Goal: Task Accomplishment & Management: Manage account settings

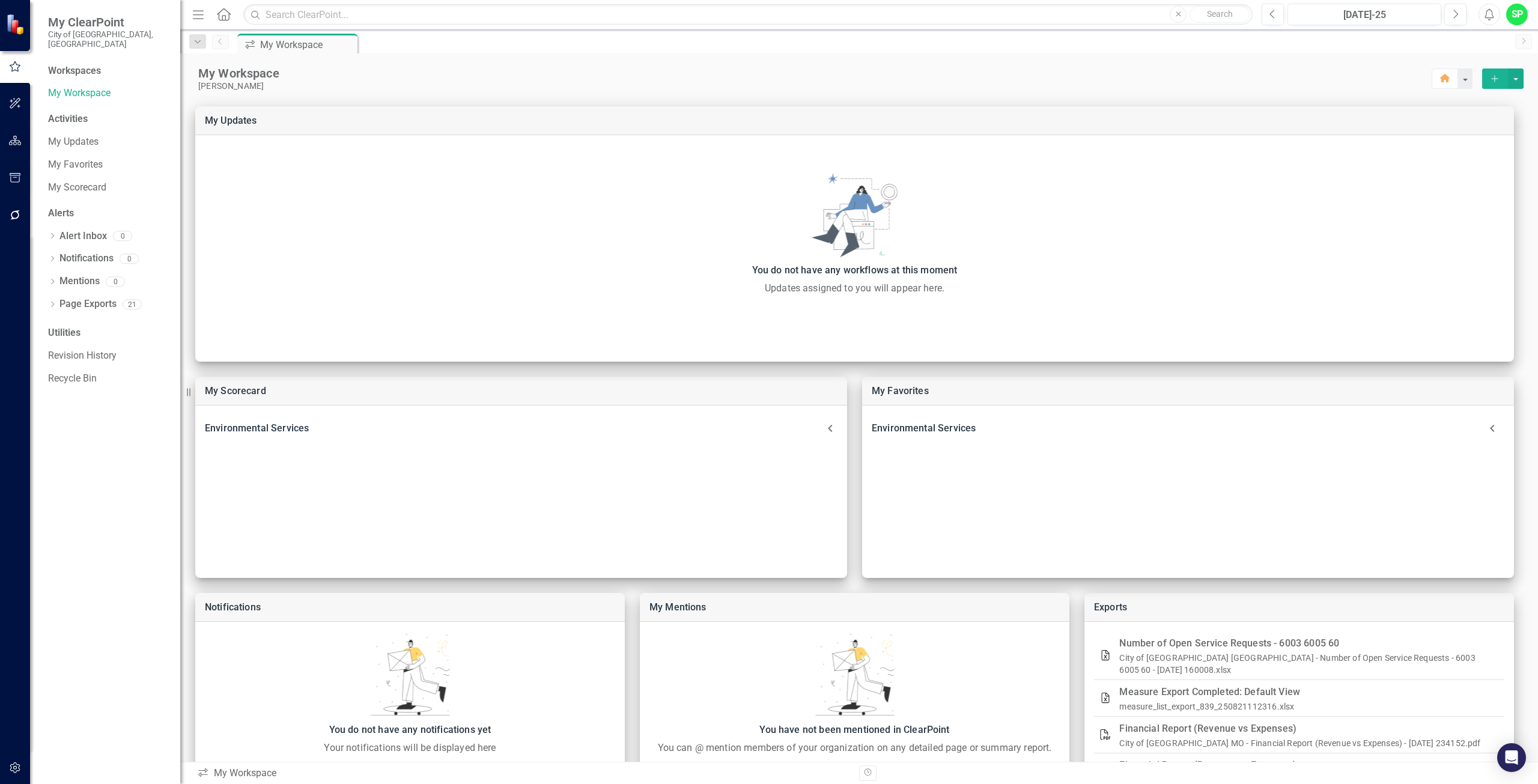
click at [12, 767] on icon "button" at bounding box center [16, 767] width 13 height 9
click at [75, 86] on link "Manage Users" at bounding box center [108, 93] width 120 height 14
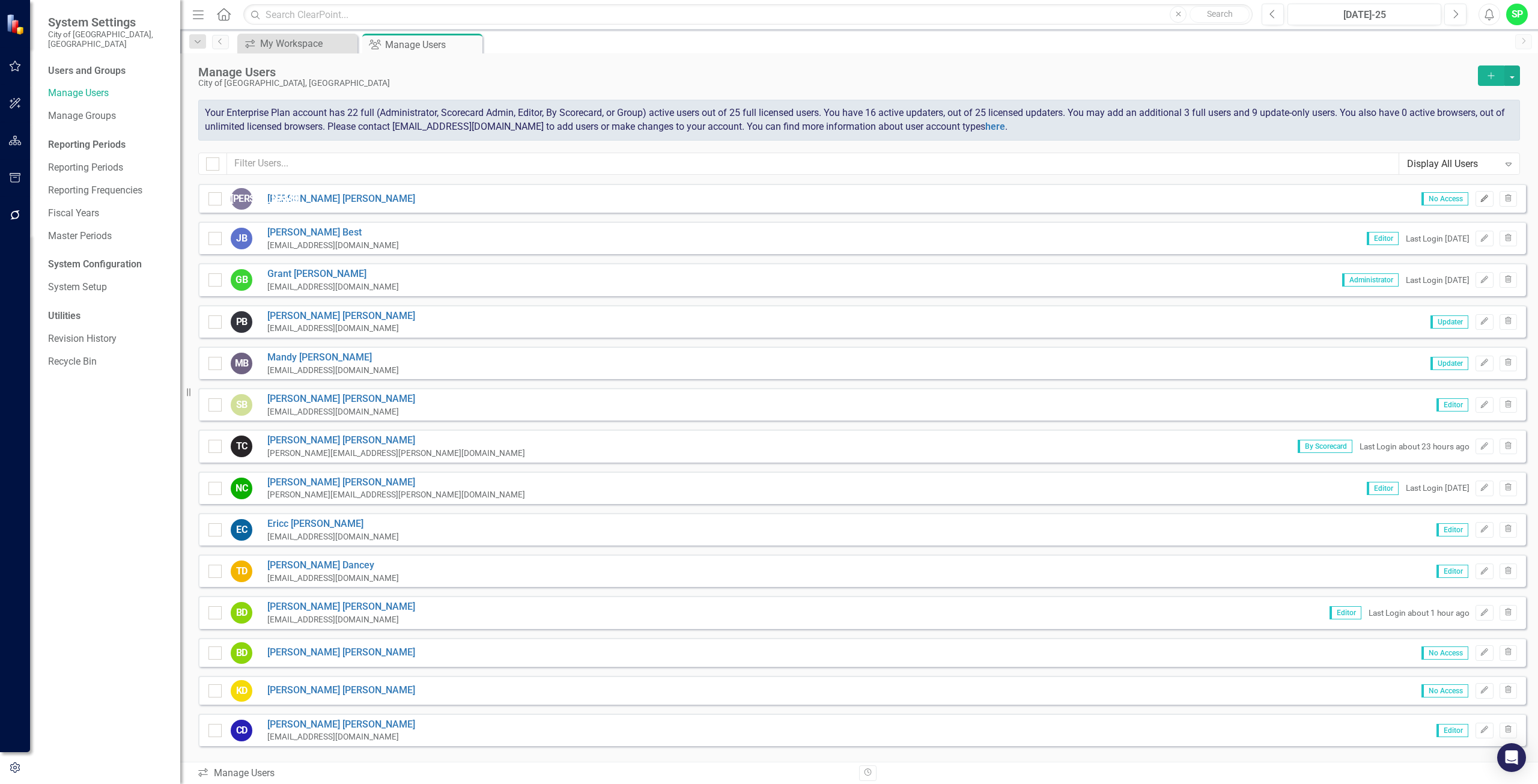
click at [1480, 196] on icon "Edit" at bounding box center [1485, 199] width 9 height 7
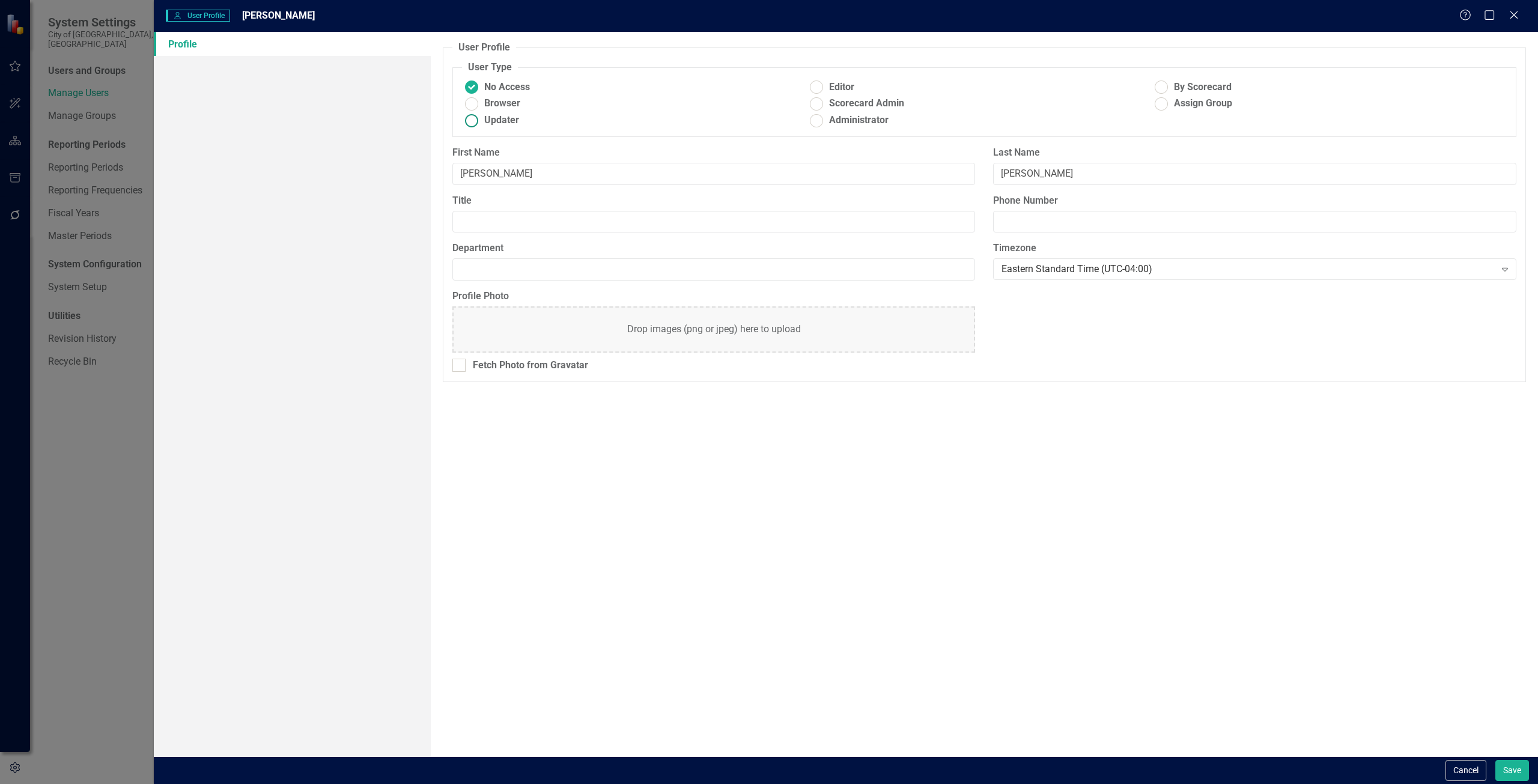
click at [469, 120] on ins at bounding box center [472, 120] width 19 height 19
click at [469, 120] on input "Updater" at bounding box center [472, 120] width 19 height 19
radio input "true"
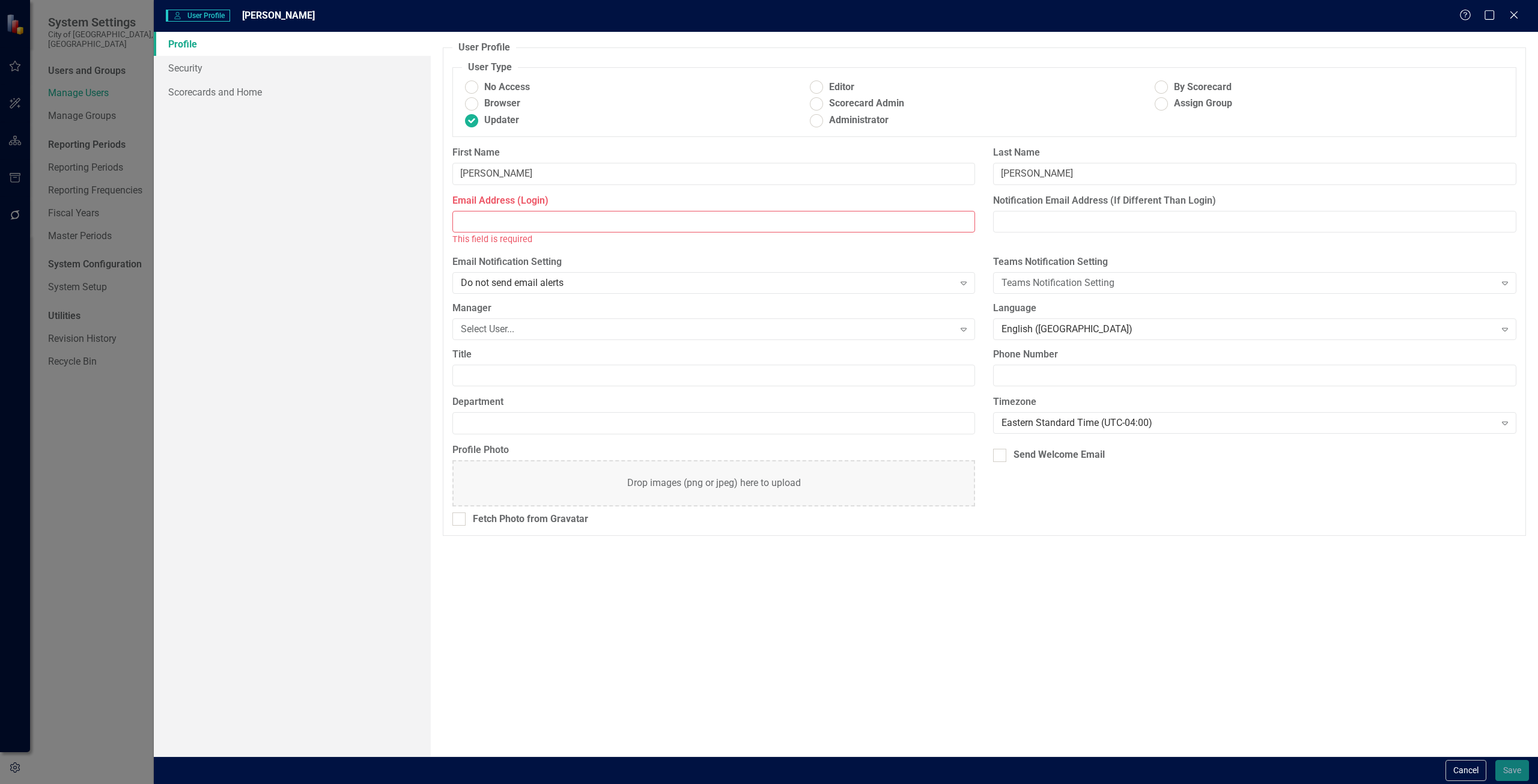
drag, startPoint x: 476, startPoint y: 221, endPoint x: 466, endPoint y: 217, distance: 10.8
click at [476, 221] on input "Email Address (Login)" at bounding box center [714, 222] width 524 height 22
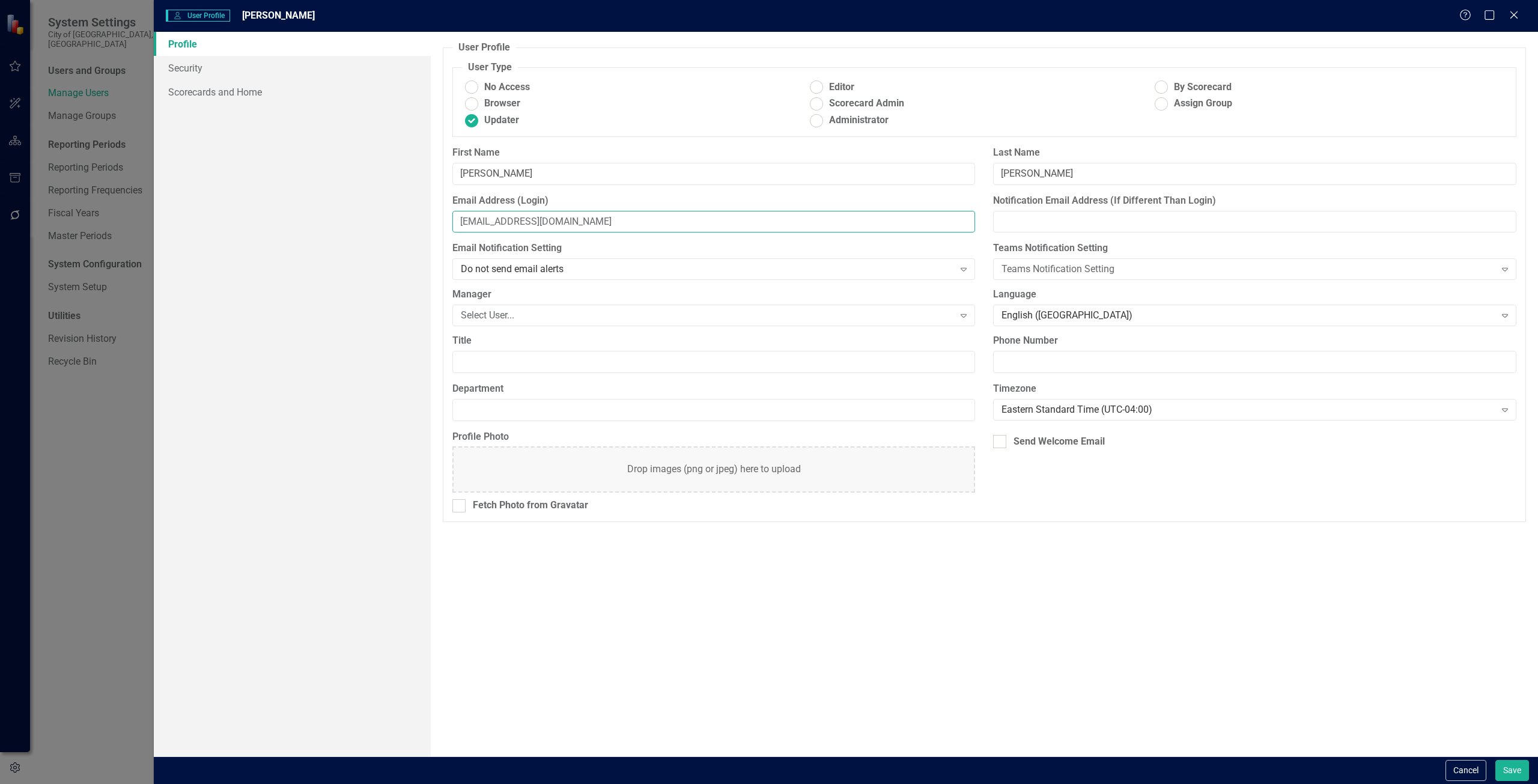
type input "[EMAIL_ADDRESS][DOMAIN_NAME]"
click at [189, 66] on link "Security" at bounding box center [292, 68] width 277 height 24
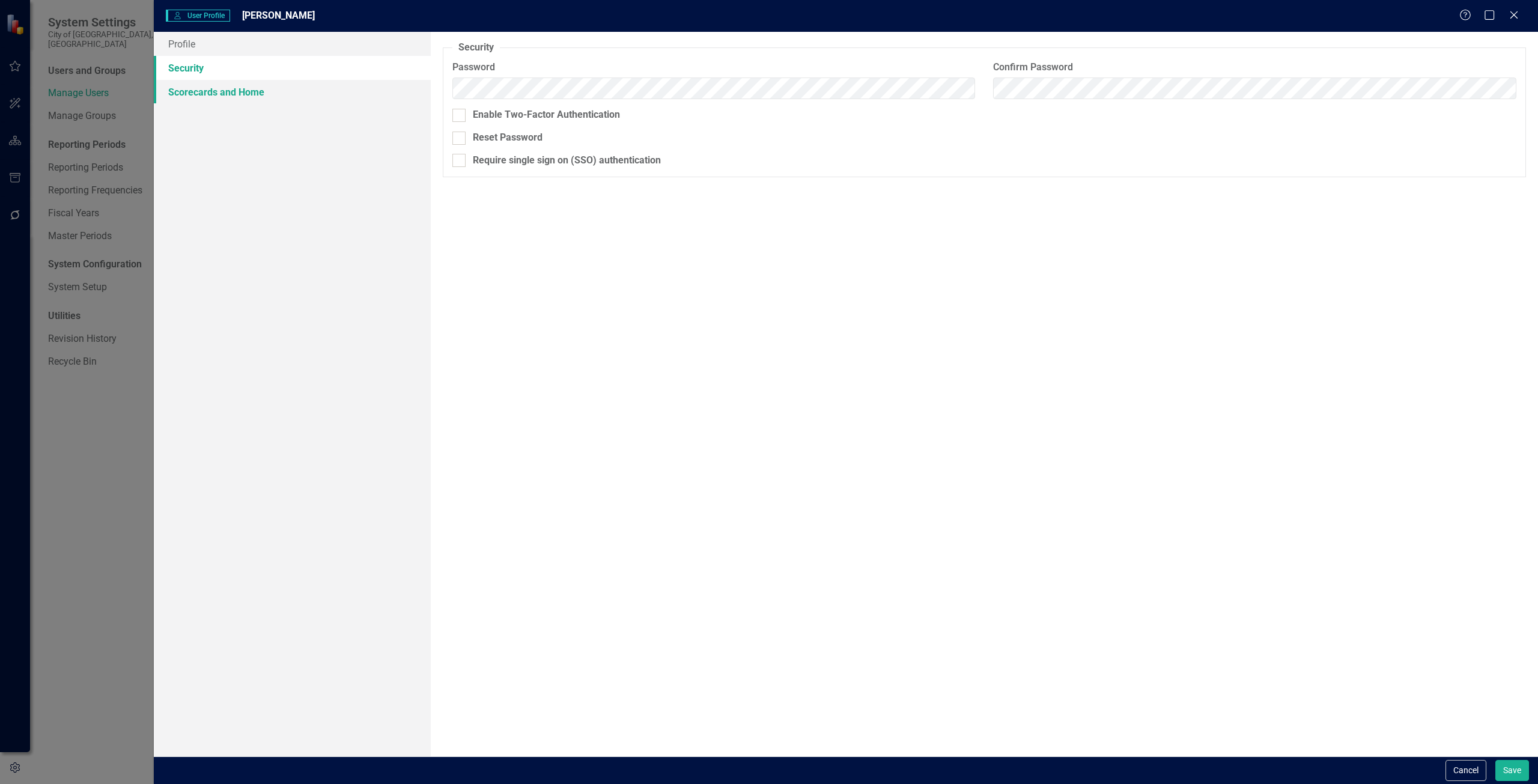
click at [181, 82] on link "Scorecards and Home" at bounding box center [292, 92] width 277 height 24
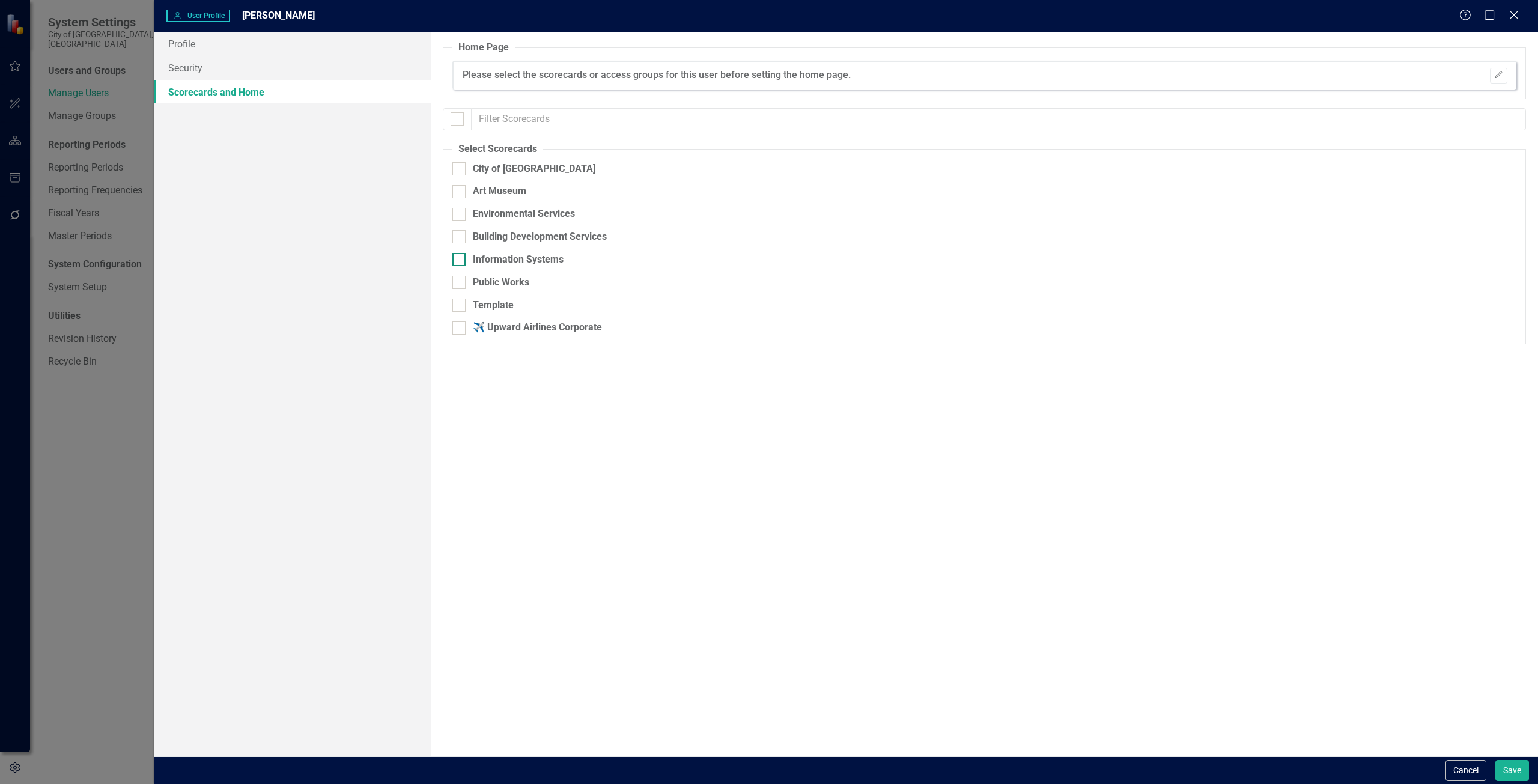
click at [459, 260] on input "Information Systems" at bounding box center [456, 257] width 7 height 7
checkbox input "true"
click at [1515, 766] on button "Save" at bounding box center [1513, 770] width 33 height 21
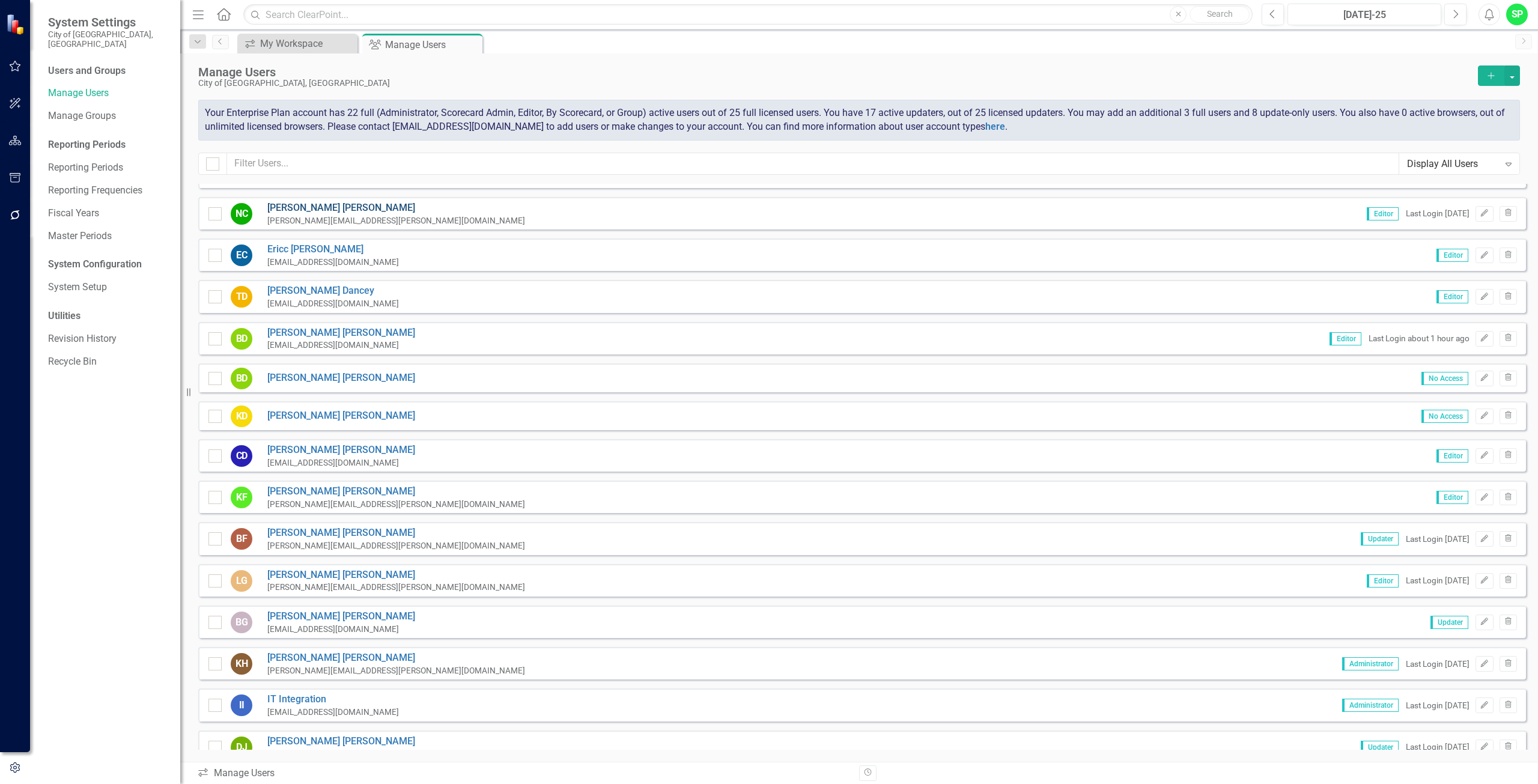
scroll to position [286, 0]
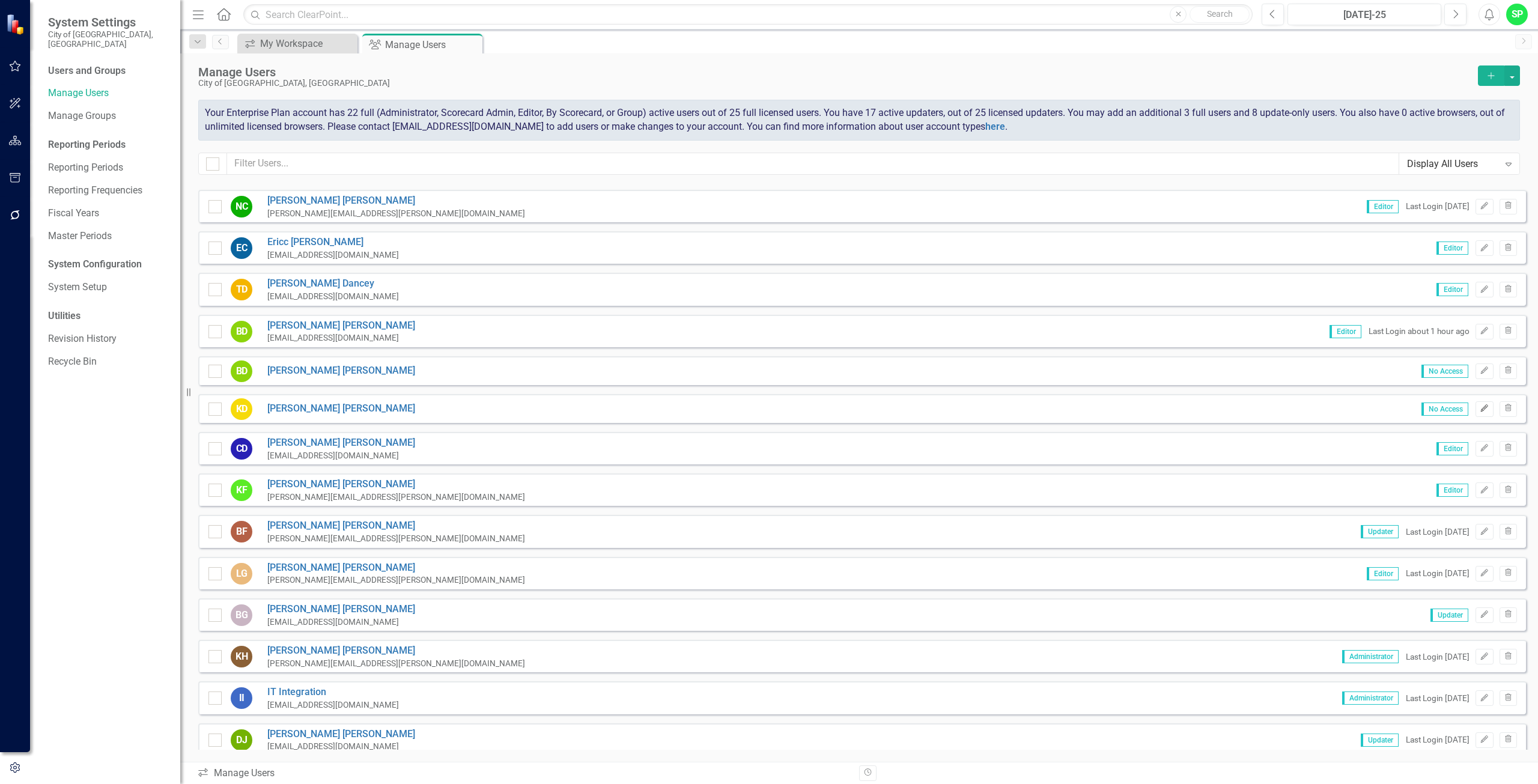
click at [1483, 406] on button "Edit" at bounding box center [1484, 408] width 18 height 16
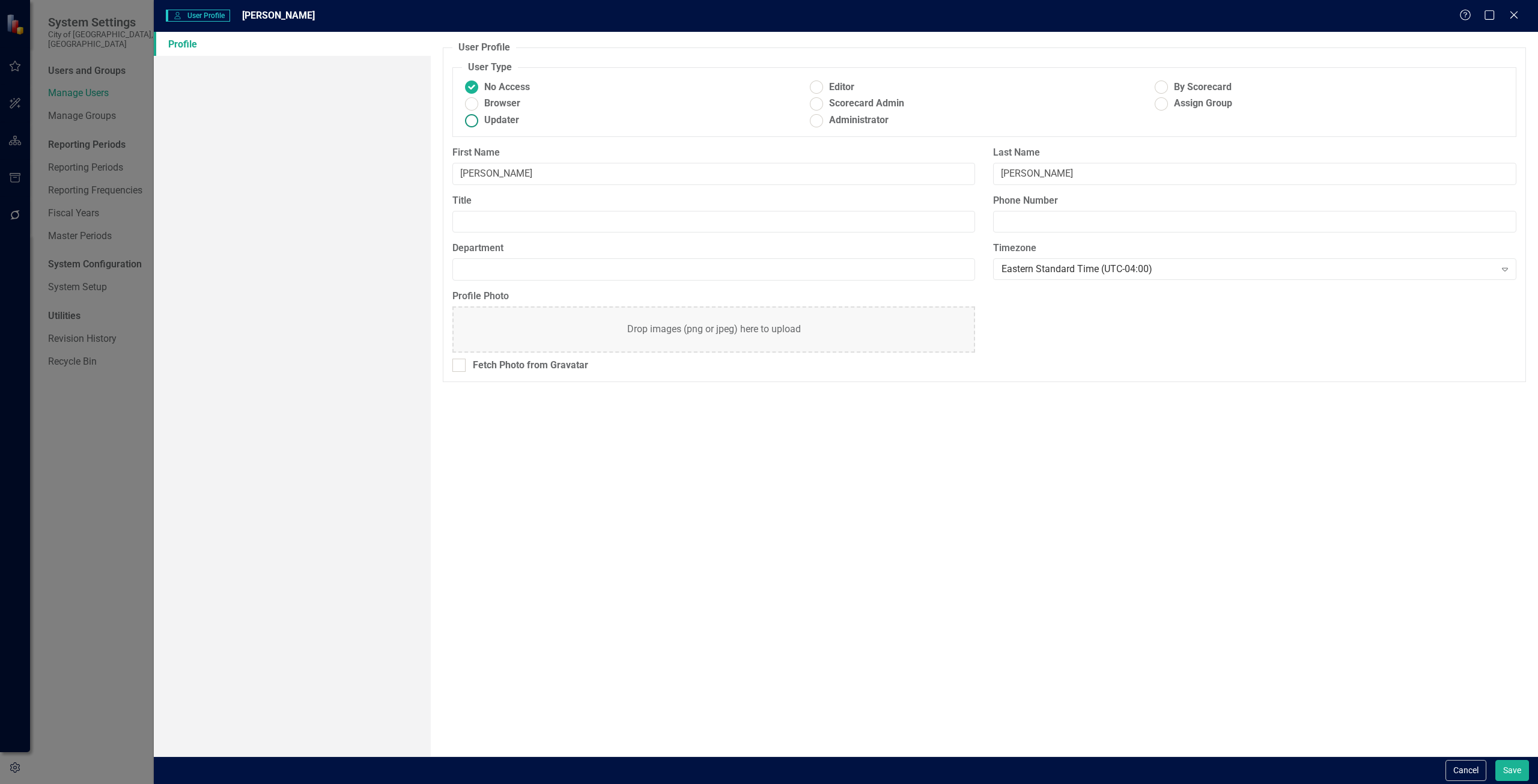
click at [470, 119] on ins at bounding box center [472, 120] width 19 height 19
click at [470, 119] on input "Updater" at bounding box center [472, 120] width 19 height 19
radio input "true"
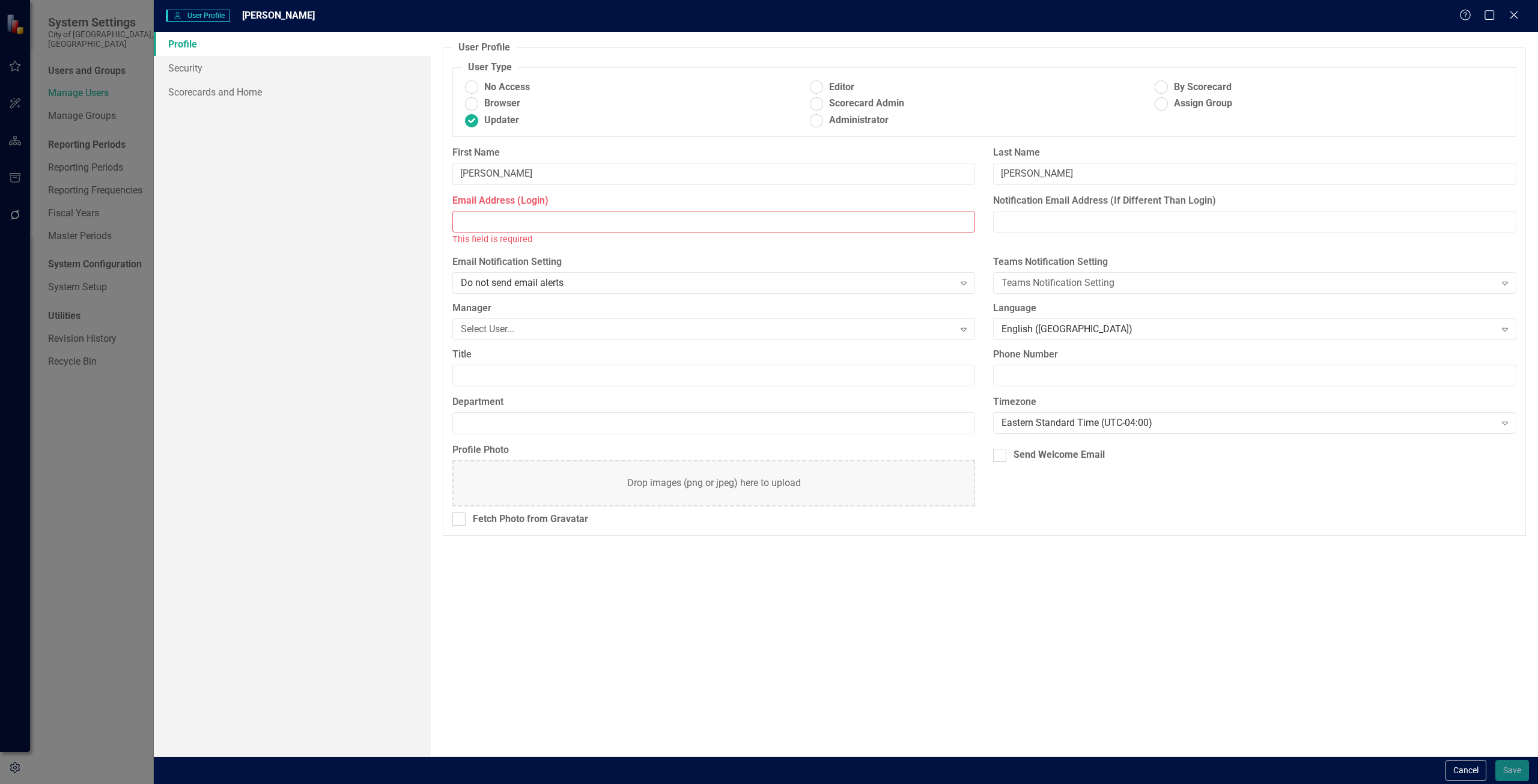
click at [488, 220] on input "Email Address (Login)" at bounding box center [714, 222] width 524 height 22
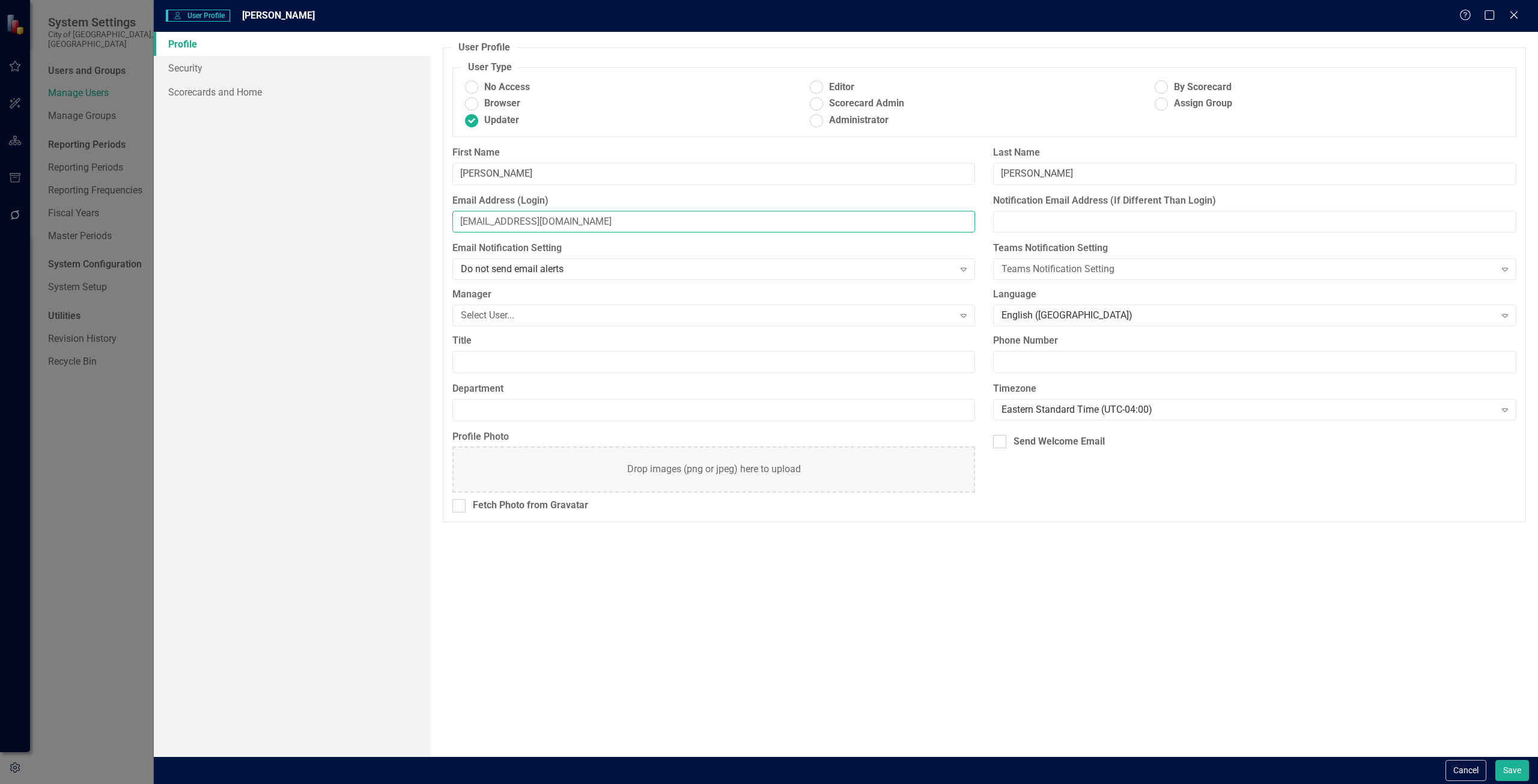
type input "[EMAIL_ADDRESS][DOMAIN_NAME]"
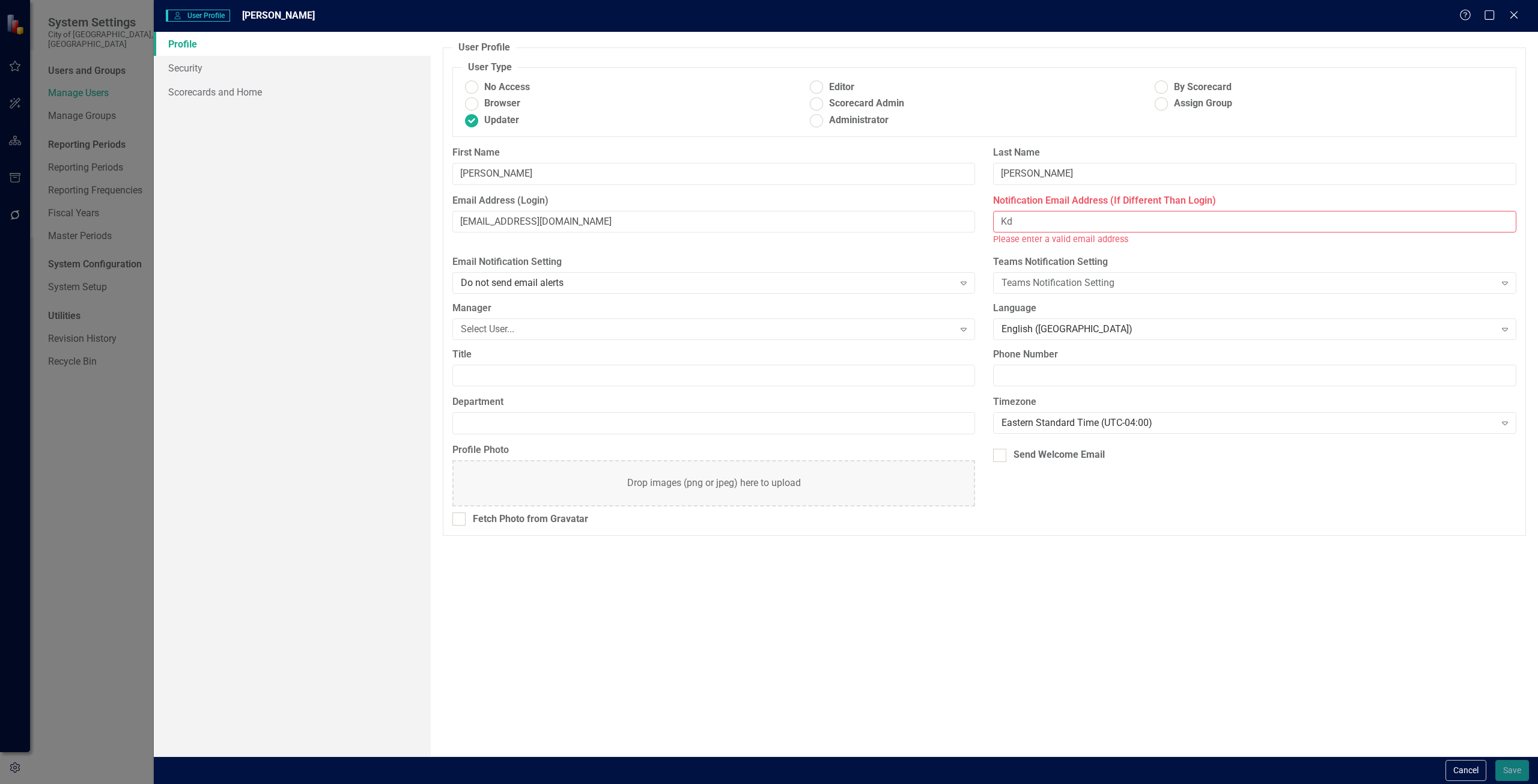
type input "K"
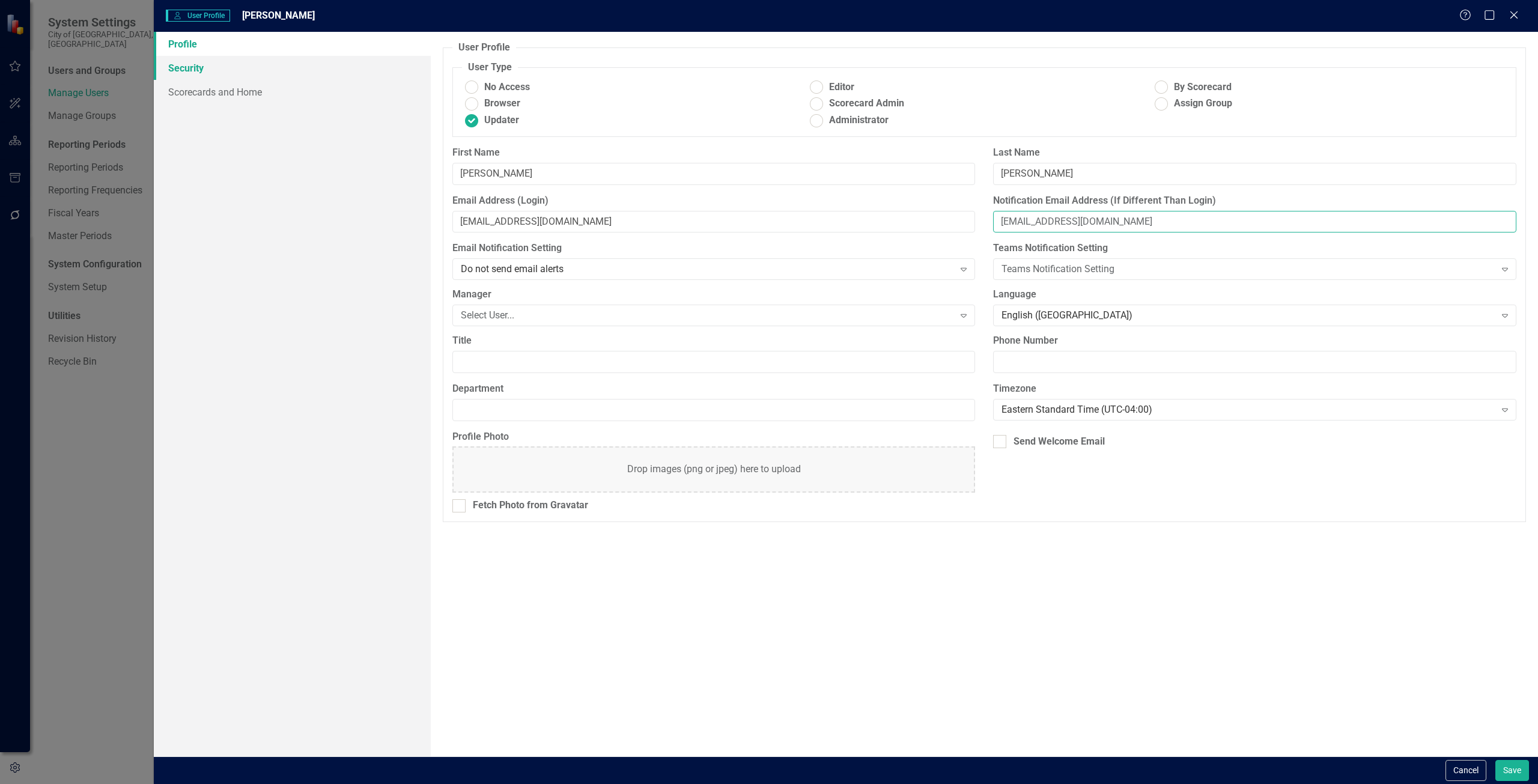
type input "[EMAIL_ADDRESS][DOMAIN_NAME]"
drag, startPoint x: 189, startPoint y: 60, endPoint x: 195, endPoint y: 69, distance: 10.8
click at [189, 60] on link "Security" at bounding box center [292, 68] width 277 height 24
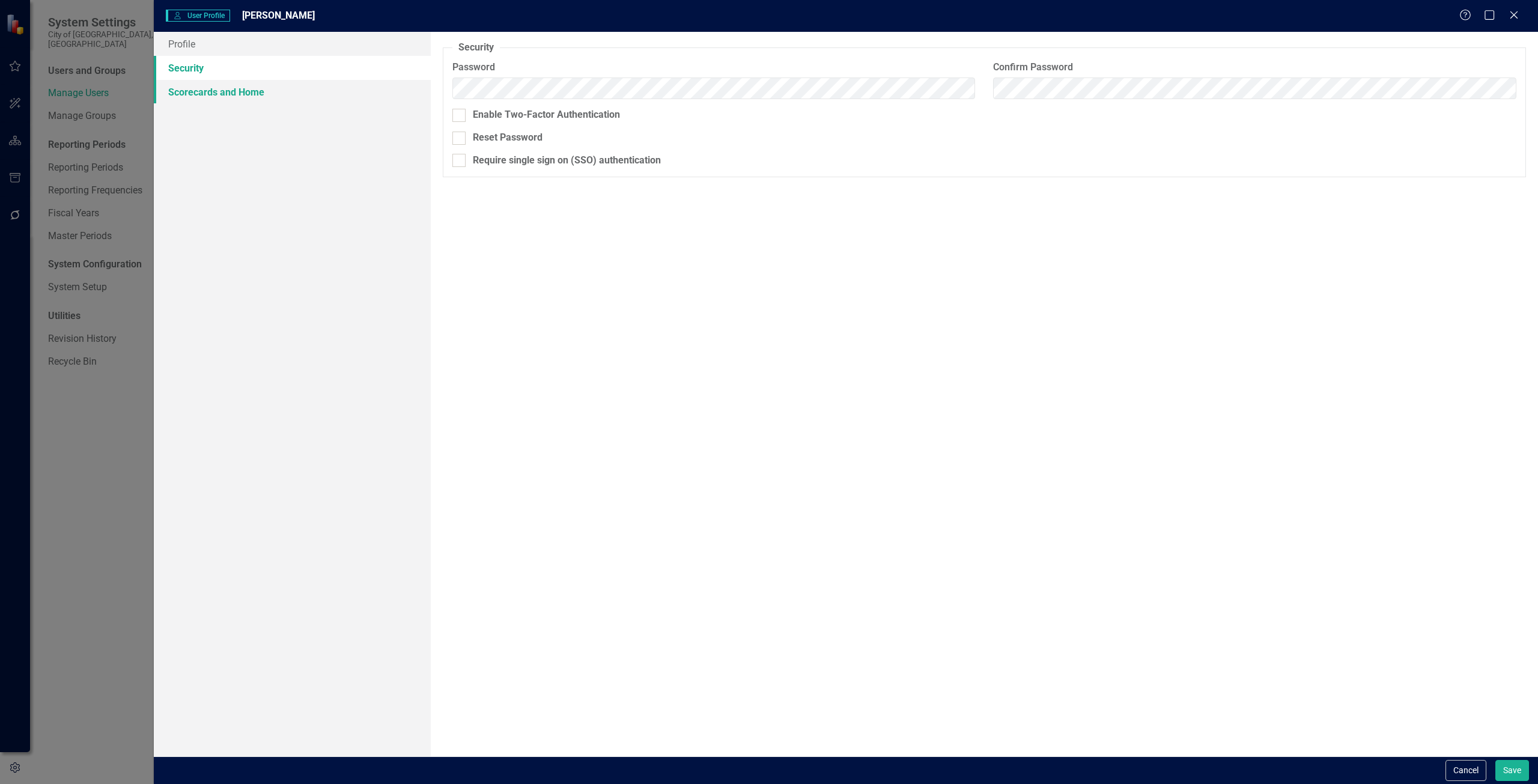
click at [194, 89] on link "Scorecards and Home" at bounding box center [292, 92] width 277 height 24
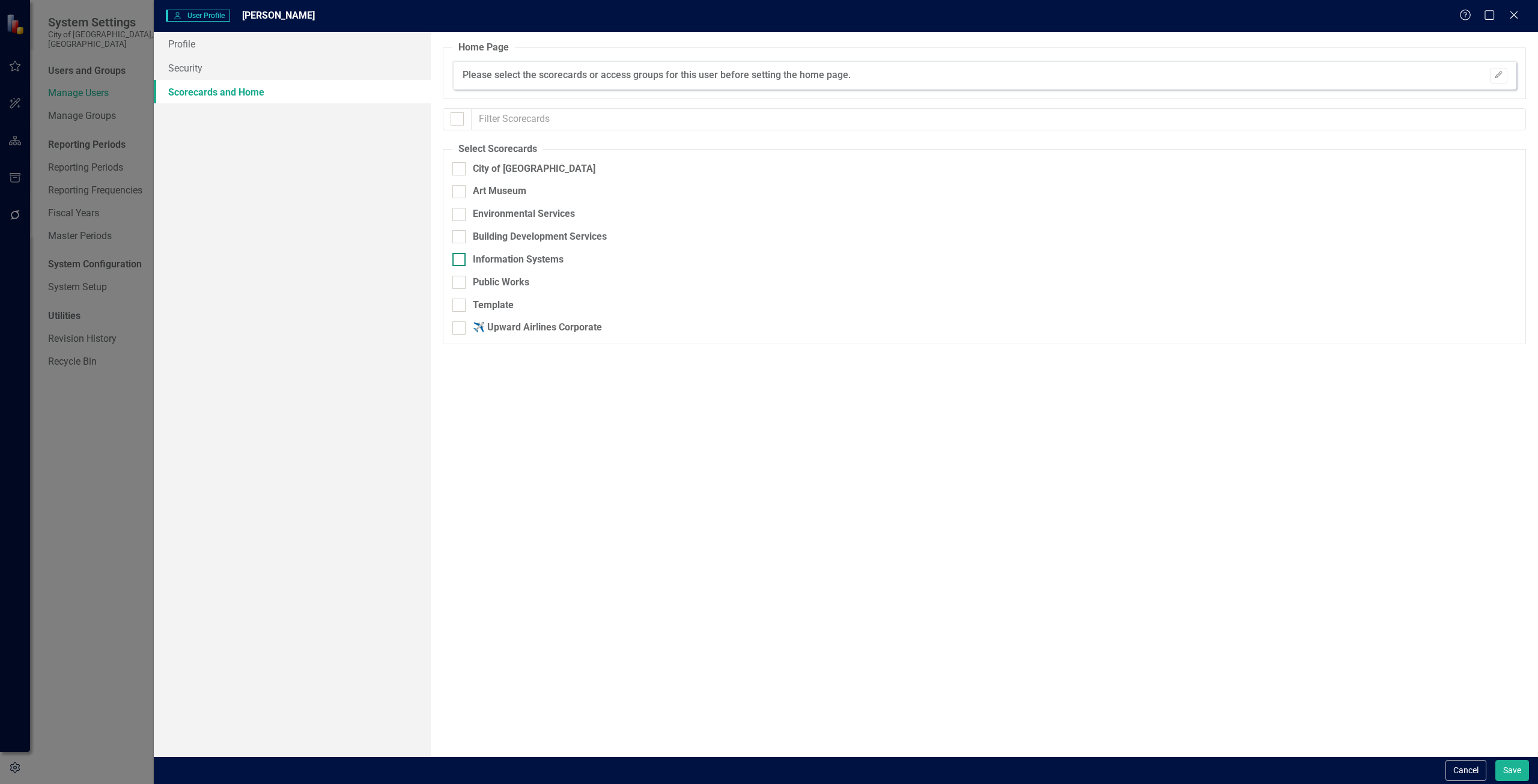
click at [461, 261] on div at bounding box center [459, 259] width 13 height 13
click at [461, 260] on input "Information Systems" at bounding box center [456, 257] width 7 height 7
checkbox input "true"
click at [196, 60] on link "Security" at bounding box center [292, 68] width 277 height 24
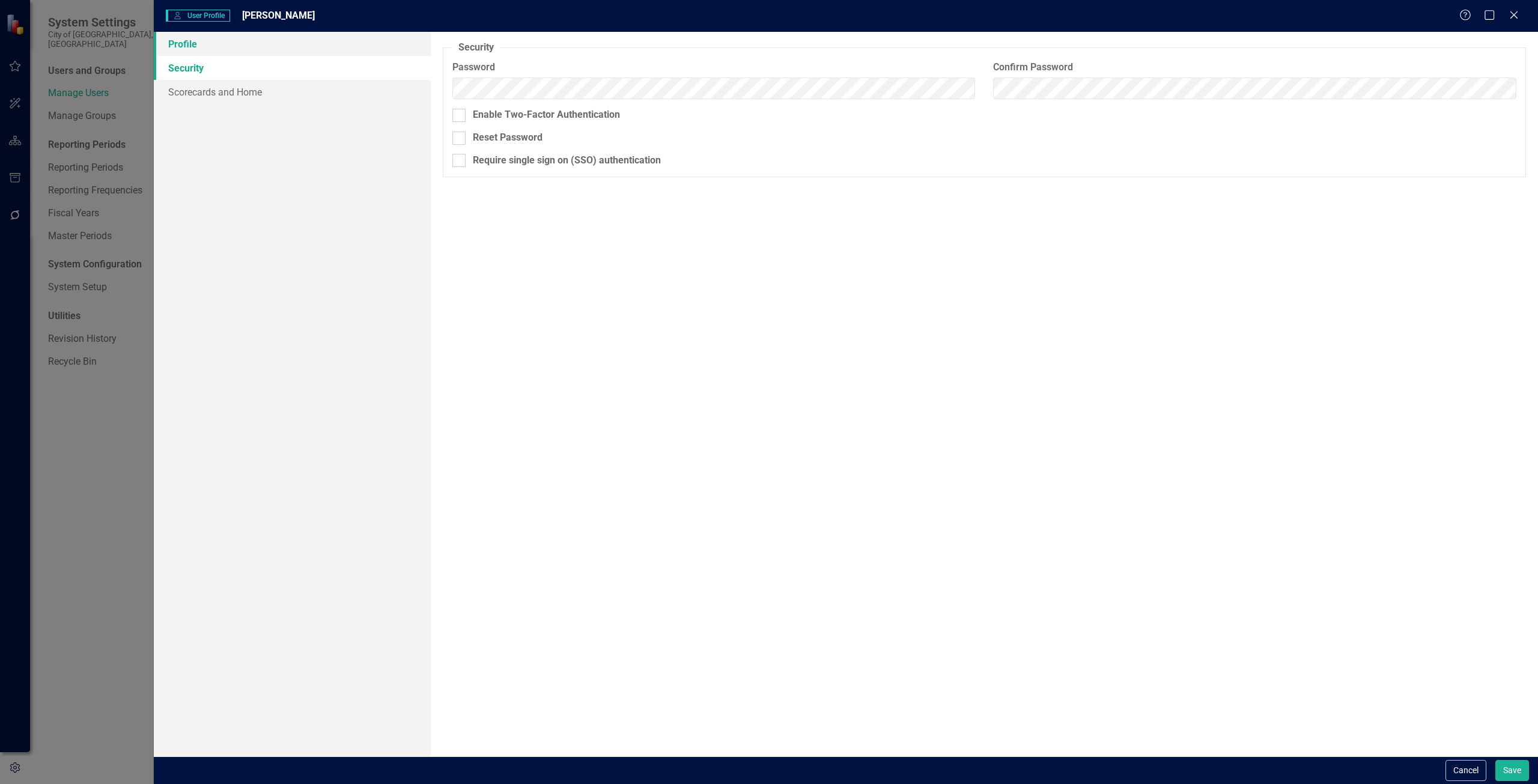
click at [188, 48] on link "Profile" at bounding box center [292, 44] width 277 height 24
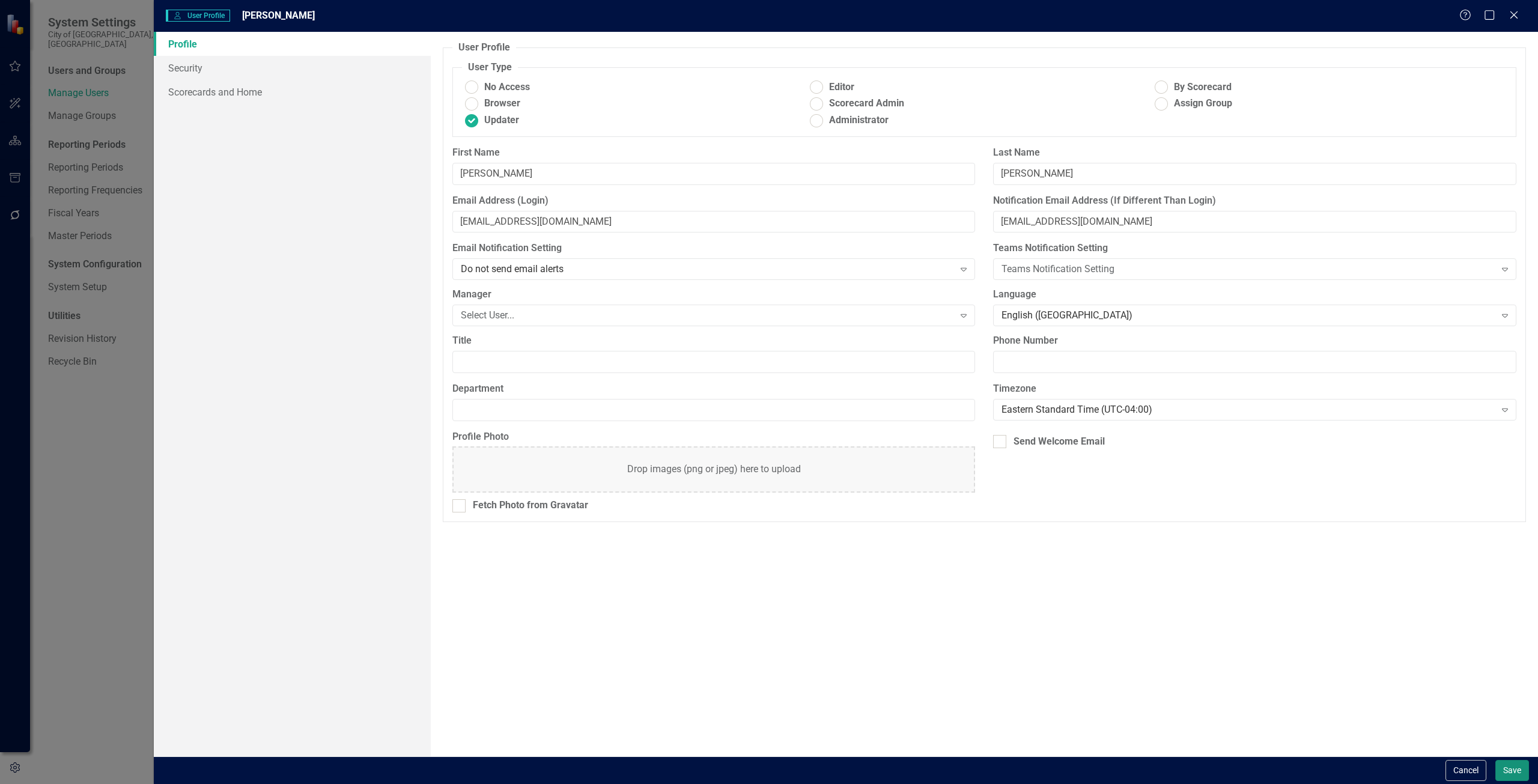
click at [1511, 764] on button "Save" at bounding box center [1513, 770] width 33 height 21
